Goal: Task Accomplishment & Management: Use online tool/utility

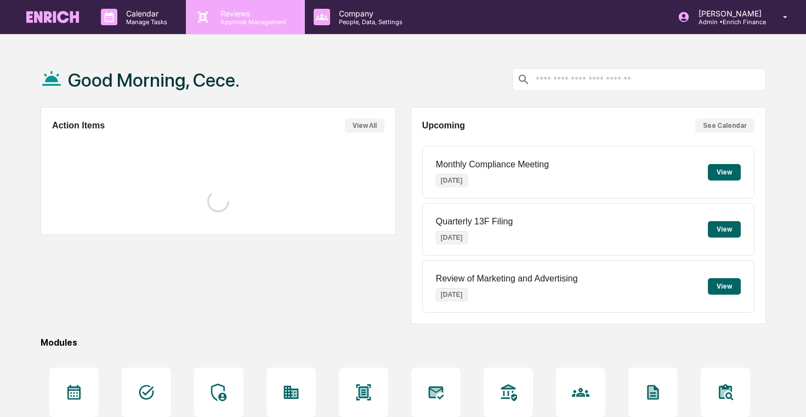
click at [257, 11] on p "Reviews" at bounding box center [252, 13] width 80 height 9
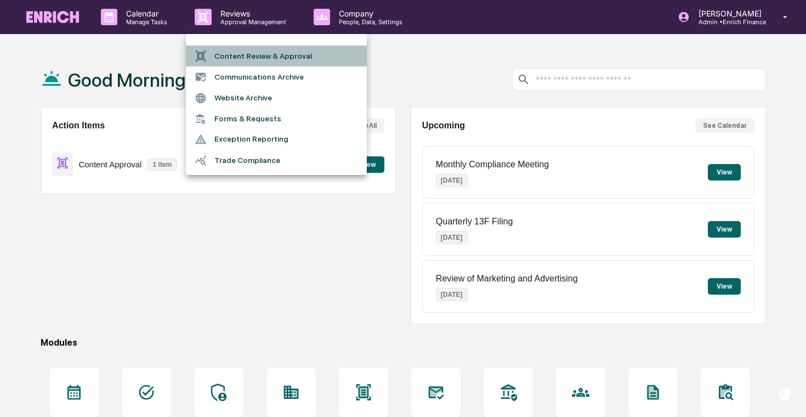
click at [256, 50] on li "Content Review & Approval" at bounding box center [276, 56] width 181 height 21
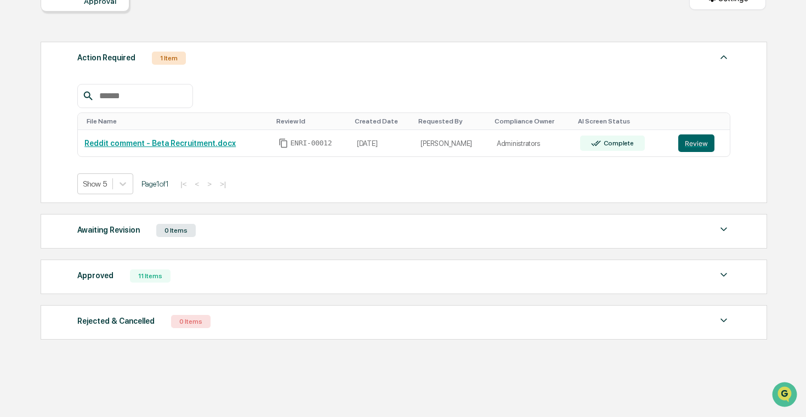
click at [331, 284] on div "Approved 11 Items" at bounding box center [403, 275] width 653 height 15
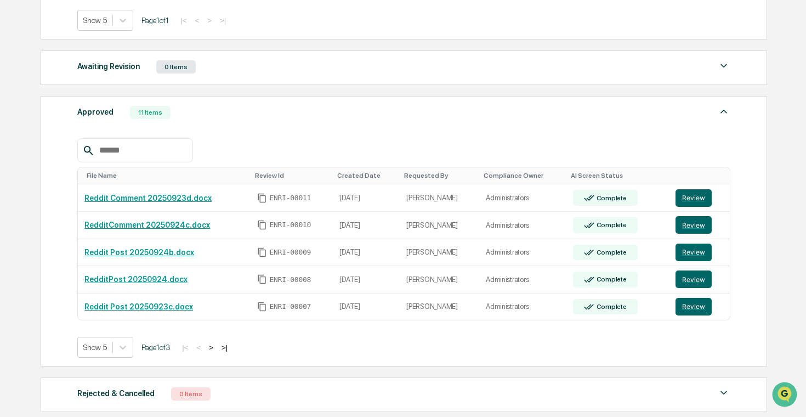
scroll to position [302, 0]
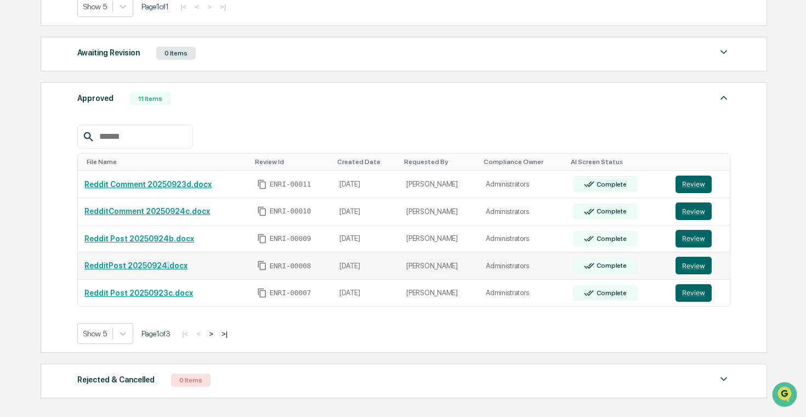
click at [167, 265] on link "RedditPost 20250924.docx" at bounding box center [135, 265] width 103 height 9
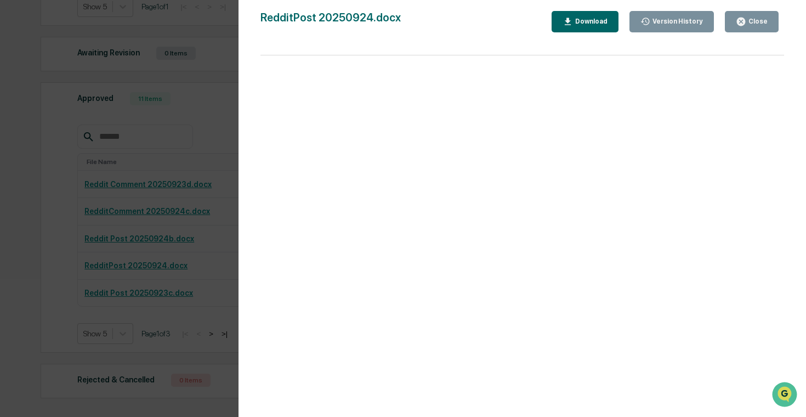
click at [162, 192] on div "Version History 09/24/2025, 07:27 PM Sameer Kalwani RedditPost 20250924.docx Cl…" at bounding box center [403, 208] width 806 height 417
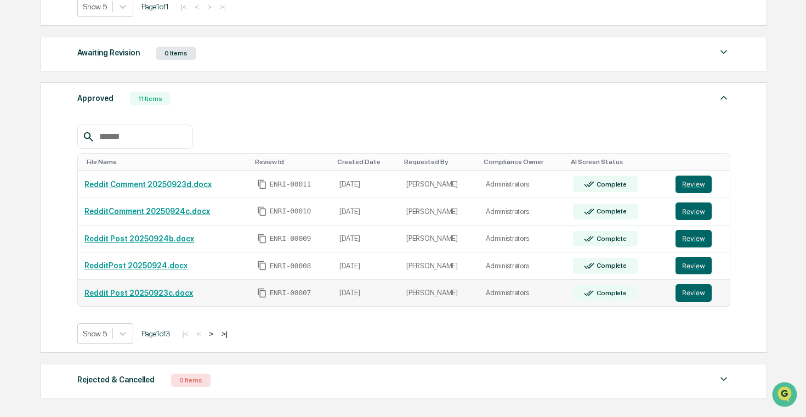
click at [156, 294] on link "Reddit Post 20250923c.docx" at bounding box center [138, 292] width 109 height 9
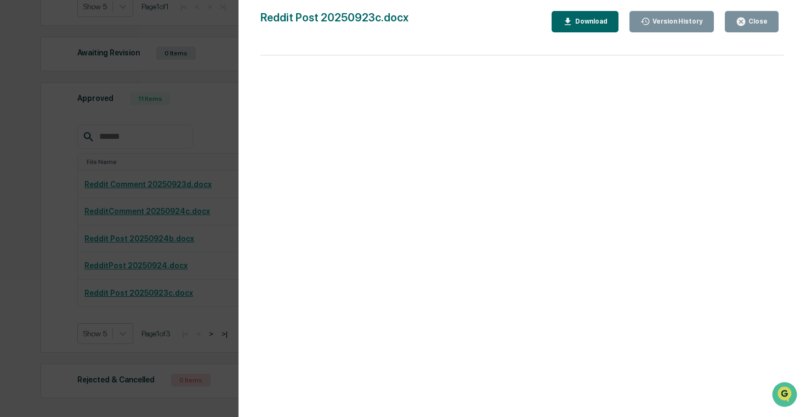
click at [177, 245] on div "Version History [DATE] 03:51 AM [PERSON_NAME] Reddit Post 20250923c.docx Close …" at bounding box center [403, 208] width 806 height 417
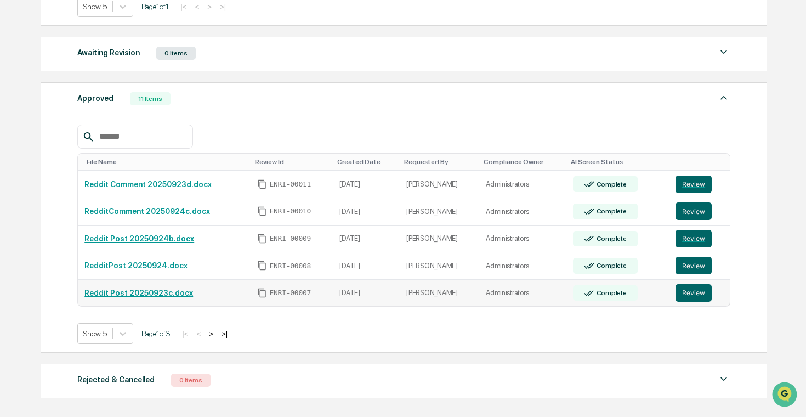
click at [696, 284] on td "Review" at bounding box center [699, 293] width 61 height 27
click at [695, 288] on button "Review" at bounding box center [694, 293] width 36 height 18
click at [173, 184] on link "Reddit Comment 20250923d.docx" at bounding box center [147, 184] width 127 height 9
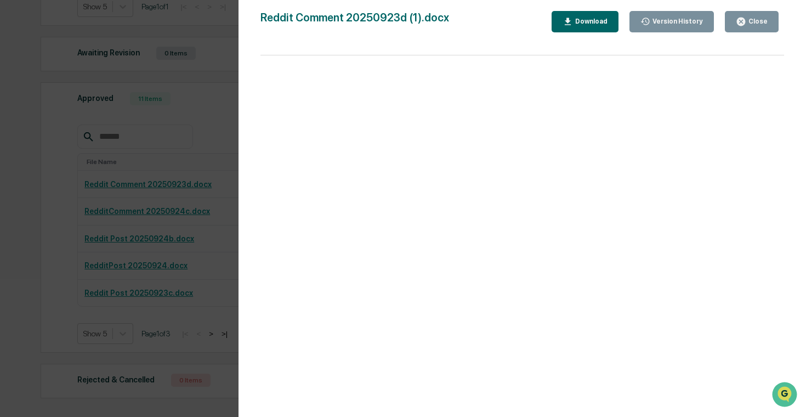
click at [207, 132] on div "Version History 09/24/2025, 08:39 PM Sameer Kalwani 09/24/2025, 08:35 PM Sameer…" at bounding box center [403, 208] width 806 height 417
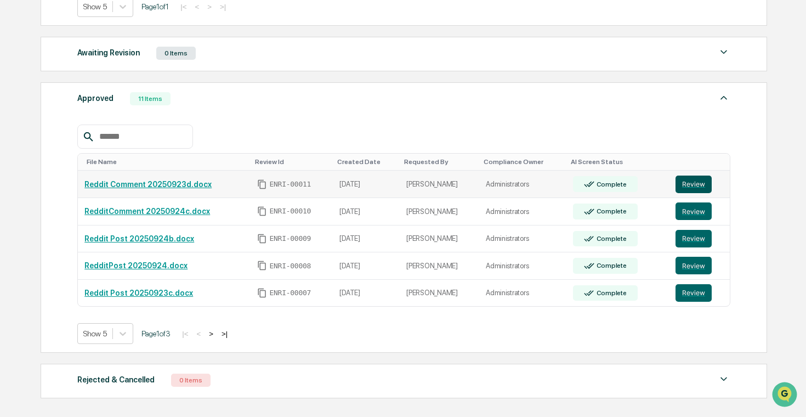
click at [694, 192] on button "Review" at bounding box center [694, 184] width 36 height 18
click at [698, 216] on button "Review" at bounding box center [694, 211] width 36 height 18
click at [682, 240] on button "Review" at bounding box center [694, 239] width 36 height 18
click at [702, 268] on button "Review" at bounding box center [694, 266] width 36 height 18
click at [702, 295] on button "Review" at bounding box center [694, 293] width 36 height 18
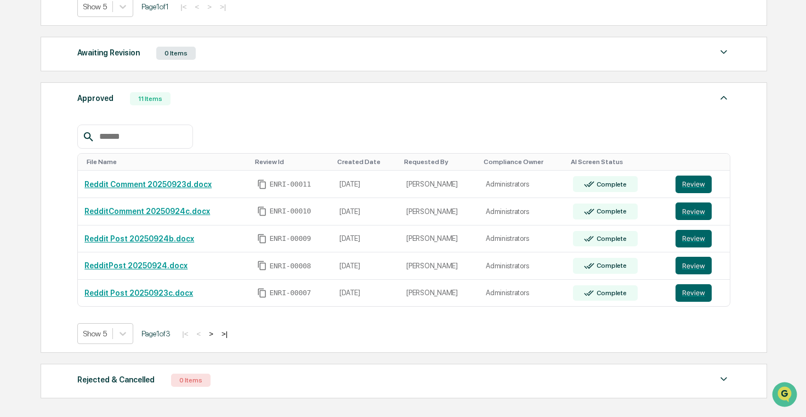
click at [217, 336] on button ">" at bounding box center [211, 333] width 11 height 9
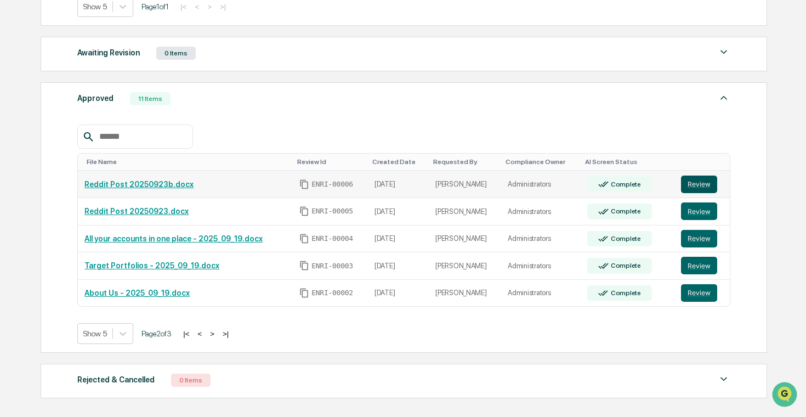
click at [685, 180] on button "Review" at bounding box center [699, 184] width 36 height 18
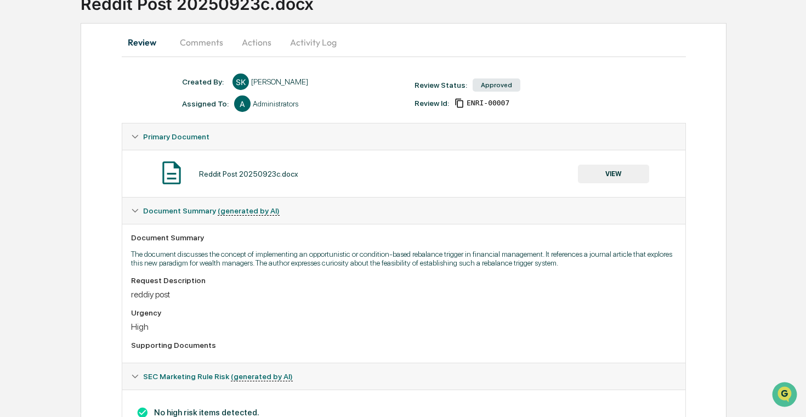
scroll to position [142, 0]
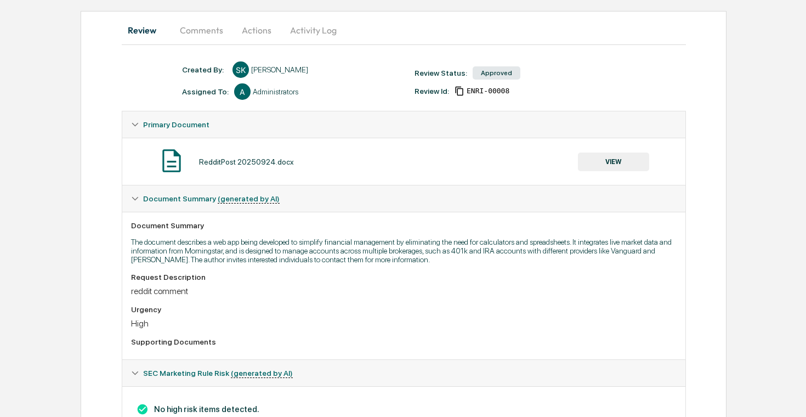
scroll to position [97, 0]
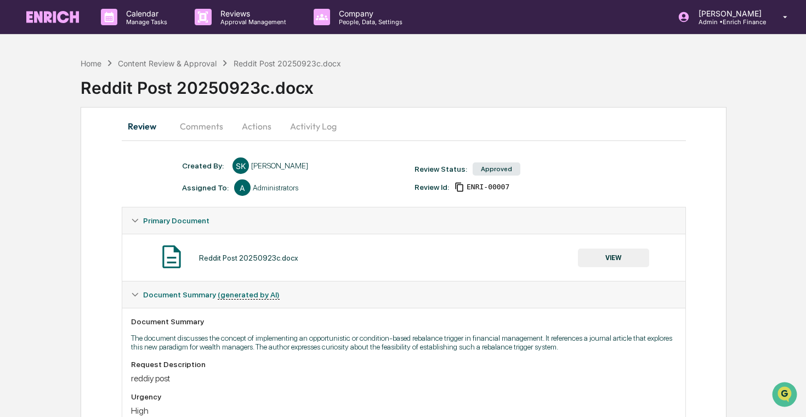
click at [600, 264] on button "VIEW" at bounding box center [613, 257] width 71 height 19
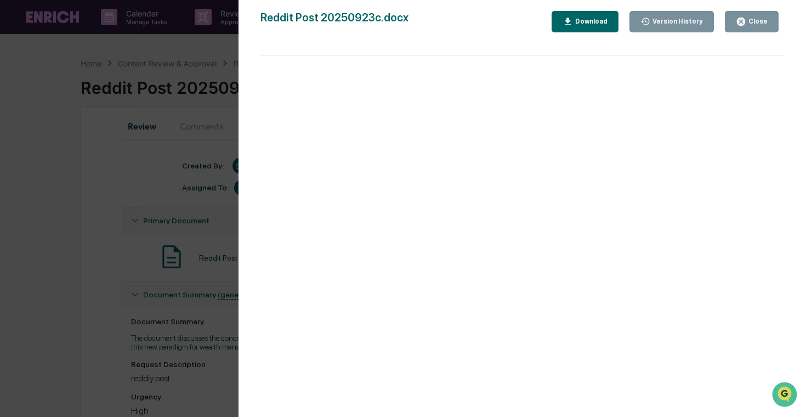
click at [44, 169] on div "Version History [DATE] 03:51 AM [PERSON_NAME] Reddit Post 20250923c.docx Close …" at bounding box center [403, 208] width 806 height 417
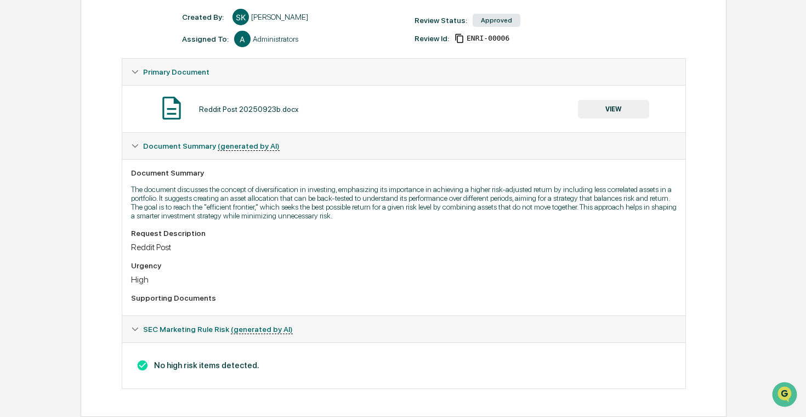
click at [616, 111] on button "VIEW" at bounding box center [613, 109] width 71 height 19
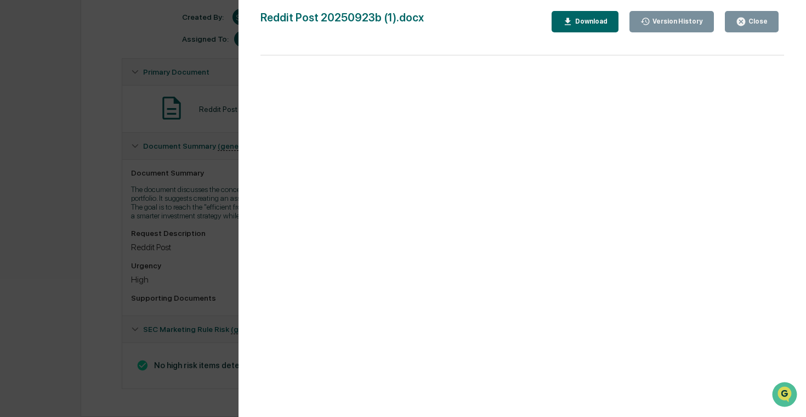
click at [145, 197] on div "Version History 09/23/2025, 10:59 PM Sameer Kalwani 09/23/2025, 10:56 PM Sameer…" at bounding box center [403, 208] width 806 height 417
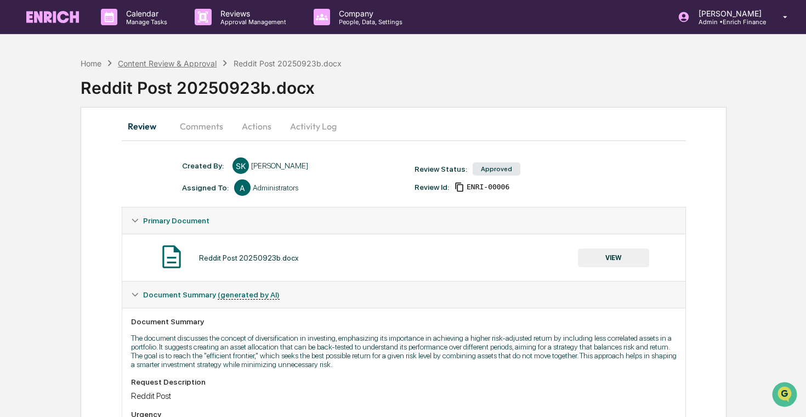
click at [148, 64] on div "Content Review & Approval" at bounding box center [167, 63] width 99 height 9
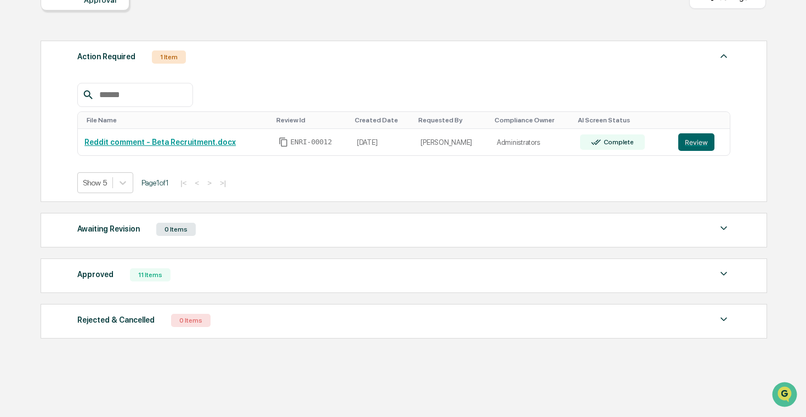
click at [238, 274] on div "Approved 11 Items" at bounding box center [403, 274] width 653 height 15
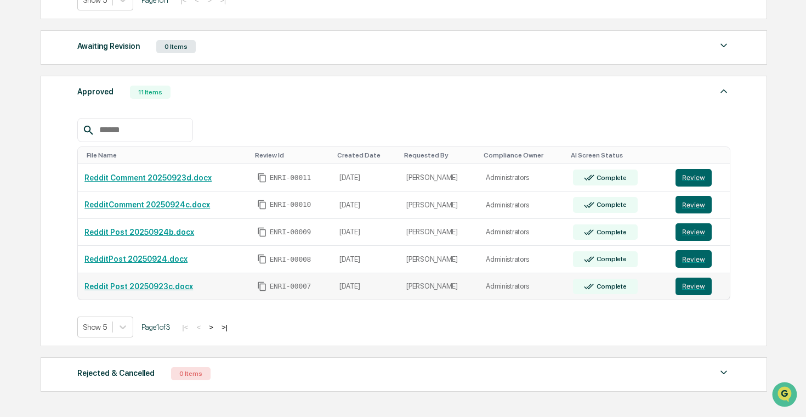
scroll to position [321, 0]
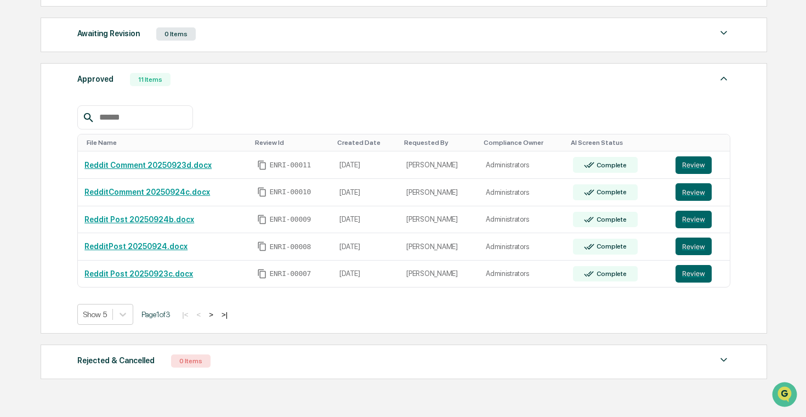
click at [217, 311] on button ">" at bounding box center [211, 314] width 11 height 9
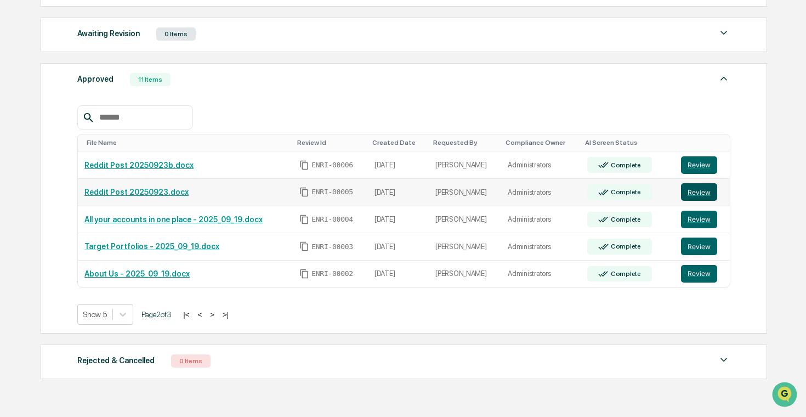
click at [701, 191] on button "Review" at bounding box center [699, 192] width 36 height 18
click at [205, 313] on button "<" at bounding box center [199, 314] width 11 height 9
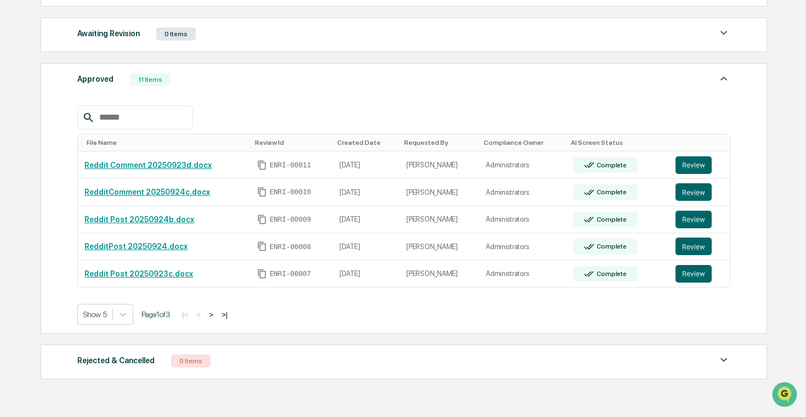
click at [217, 314] on button ">" at bounding box center [211, 314] width 11 height 9
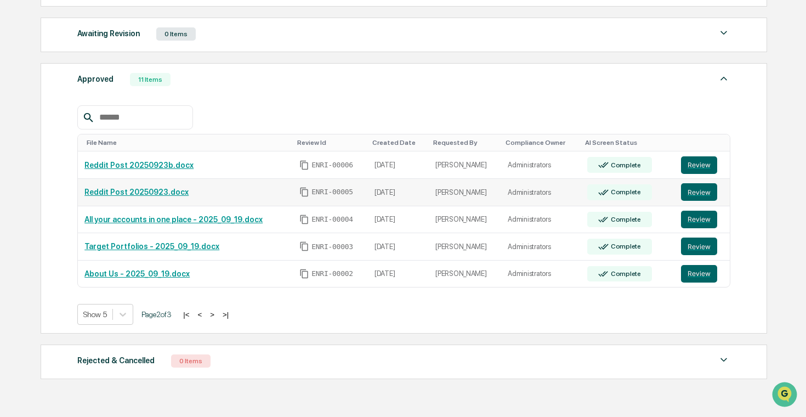
click at [177, 194] on link "Reddit Post 20250923.docx" at bounding box center [136, 192] width 104 height 9
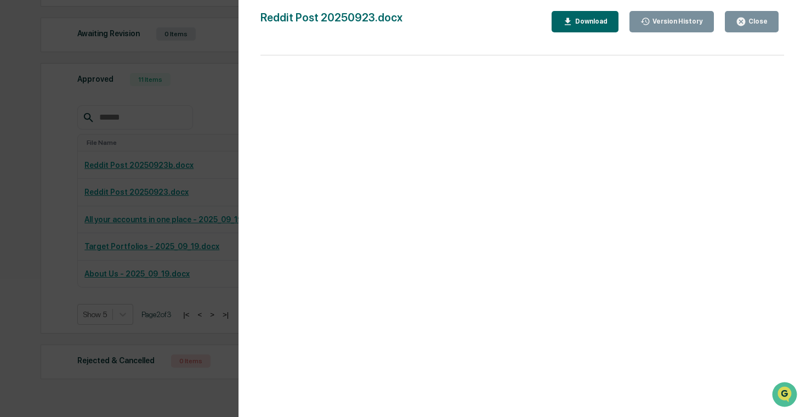
click at [166, 224] on div "Version History [DATE] 09:38 PM [PERSON_NAME] Reddit Post 20250923.docx Close V…" at bounding box center [403, 208] width 806 height 417
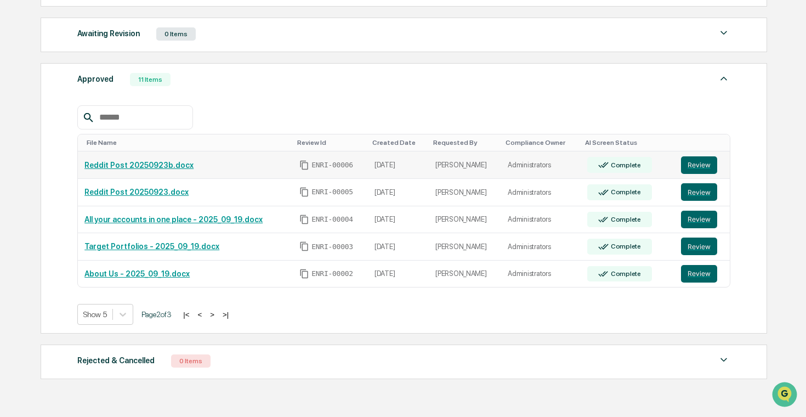
click at [151, 170] on td "Reddit Post 20250923b.docx" at bounding box center [185, 164] width 215 height 27
click at [160, 167] on link "Reddit Post 20250923b.docx" at bounding box center [138, 165] width 109 height 9
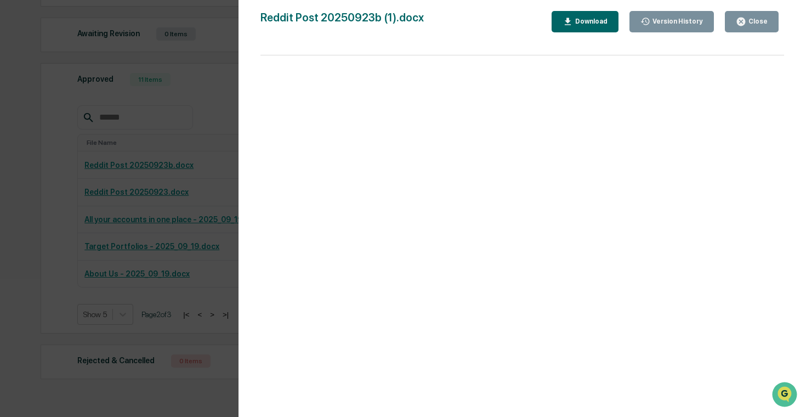
click at [100, 174] on div "Version History 09/23/2025, 10:59 PM Sameer Kalwani 09/23/2025, 10:56 PM Sameer…" at bounding box center [403, 208] width 806 height 417
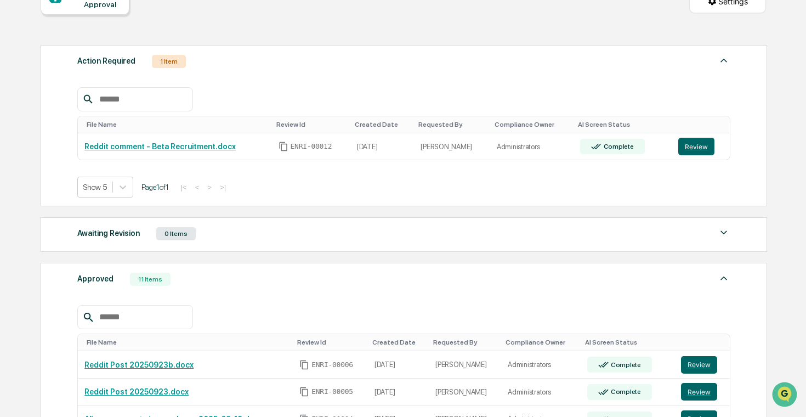
scroll to position [0, 0]
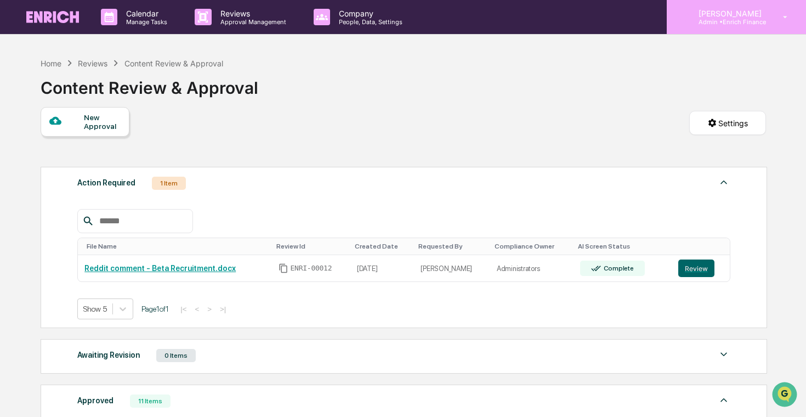
click at [719, 20] on p "Admin • Enrich Finance" at bounding box center [728, 22] width 77 height 8
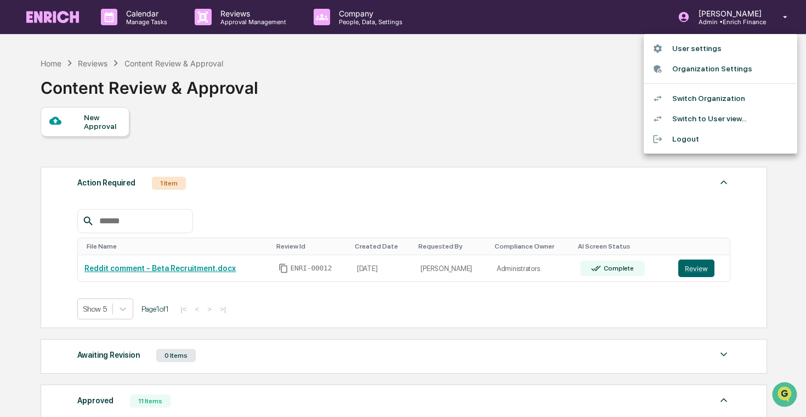
click at [702, 93] on li "Switch Organization" at bounding box center [721, 98] width 154 height 20
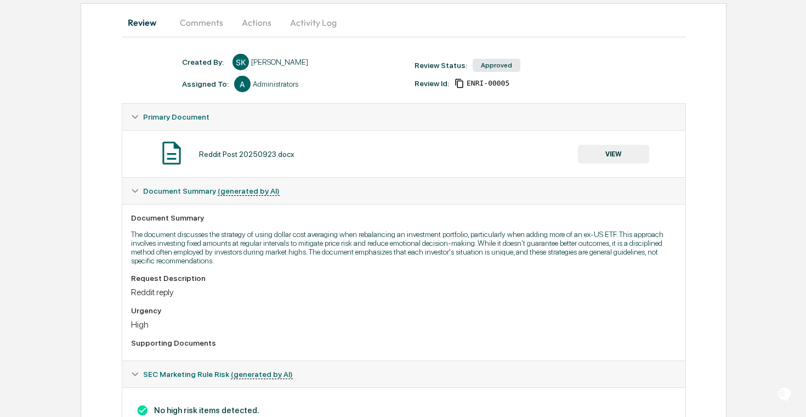
scroll to position [151, 0]
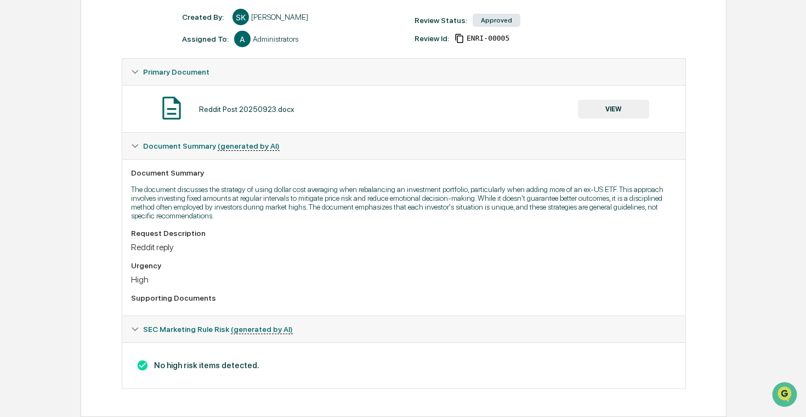
click at [594, 107] on button "VIEW" at bounding box center [613, 109] width 71 height 19
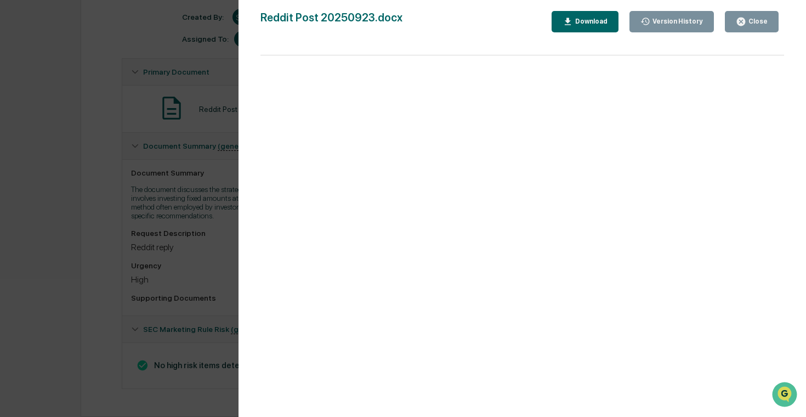
click at [95, 164] on div "Version History [DATE] 09:38 PM [PERSON_NAME] Reddit Post 20250923.docx Close V…" at bounding box center [403, 208] width 806 height 417
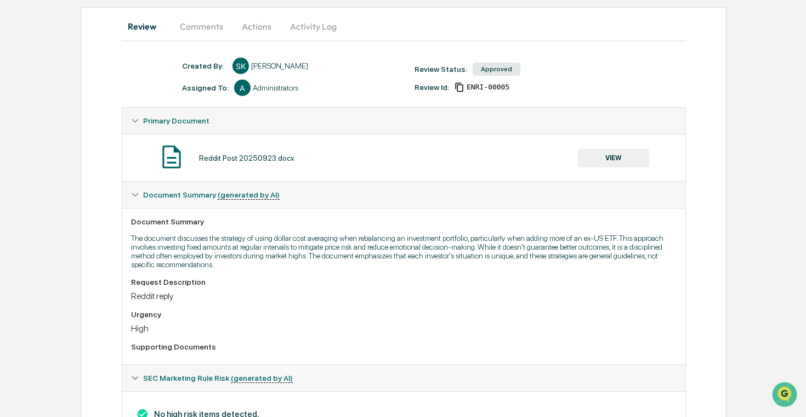
scroll to position [97, 0]
